Goal: Task Accomplishment & Management: Use online tool/utility

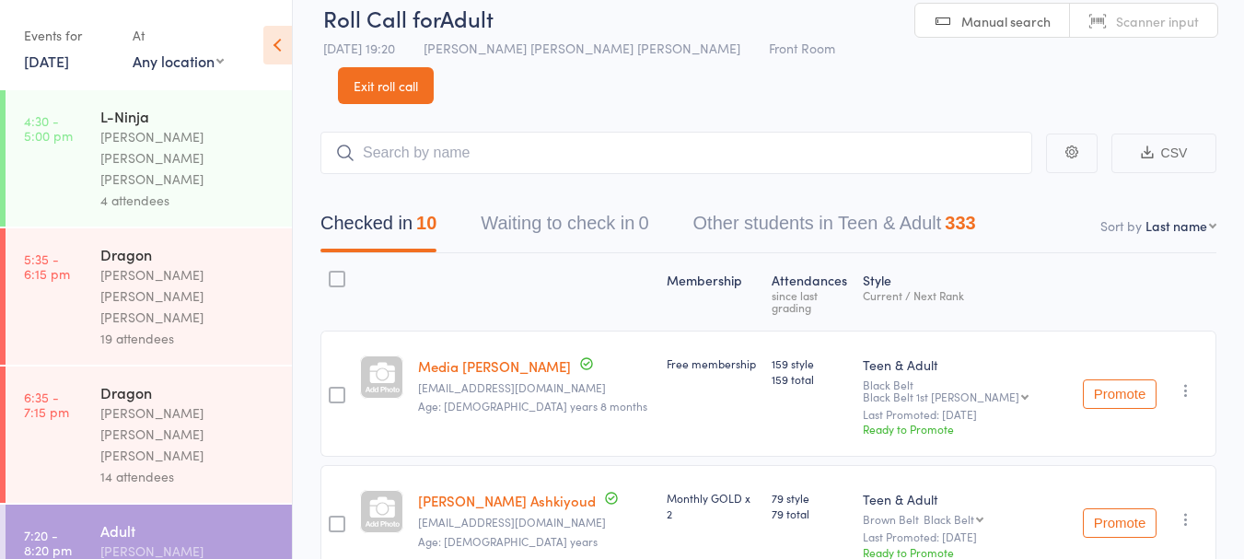
scroll to position [11, 0]
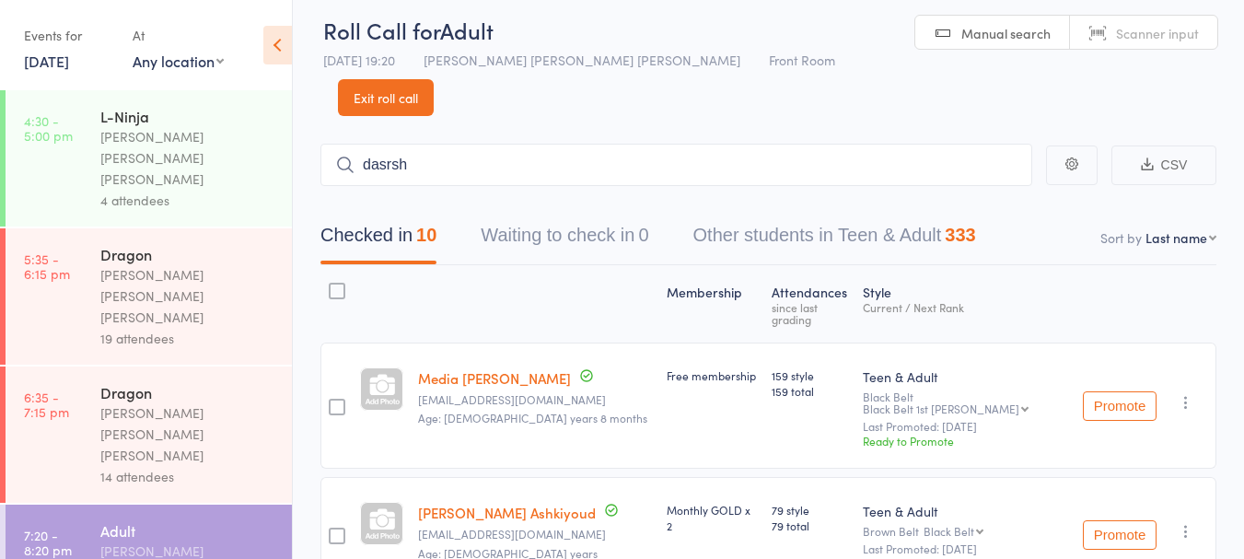
type input "dasrsh"
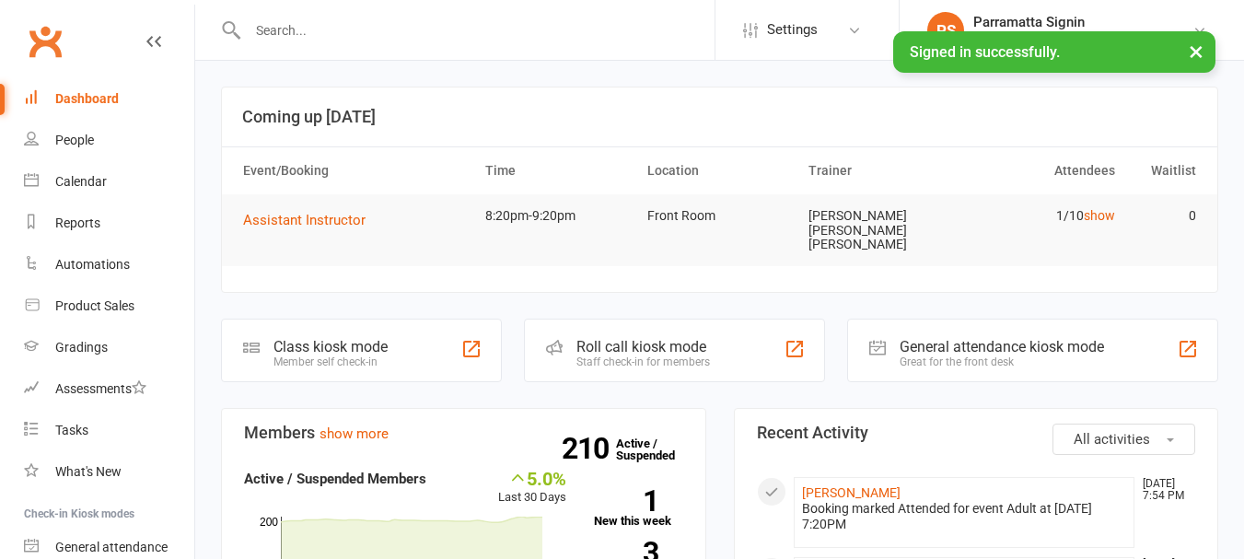
click at [620, 338] on div "Roll call kiosk mode" at bounding box center [643, 346] width 134 height 17
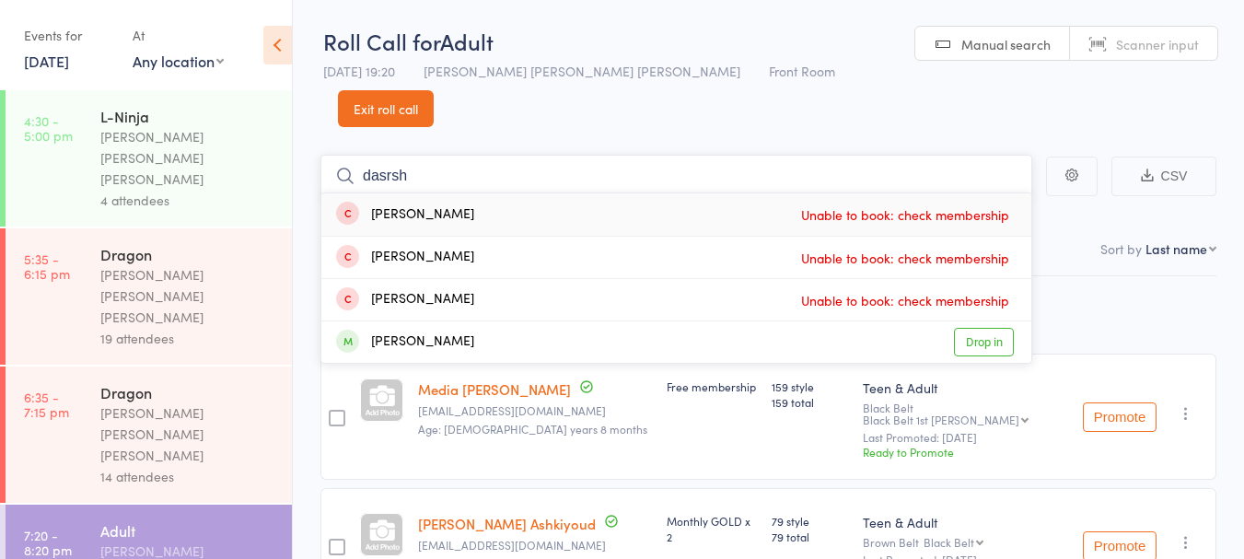
type input "dasrsh"
click at [543, 321] on div "[PERSON_NAME] Drop in" at bounding box center [676, 341] width 710 height 41
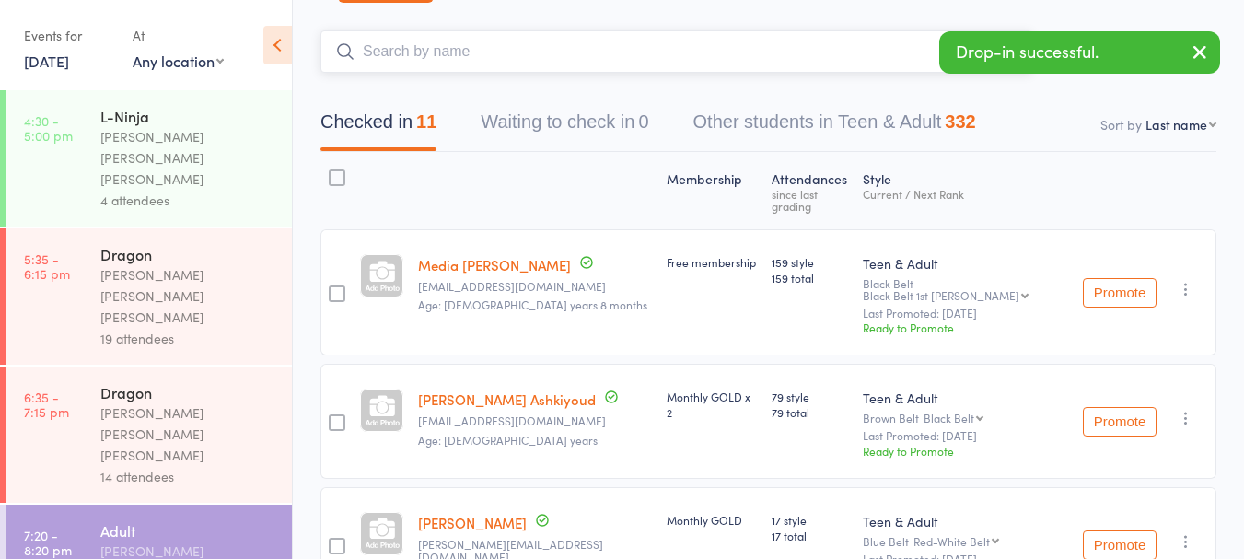
scroll to position [125, 0]
